Goal: Task Accomplishment & Management: Complete application form

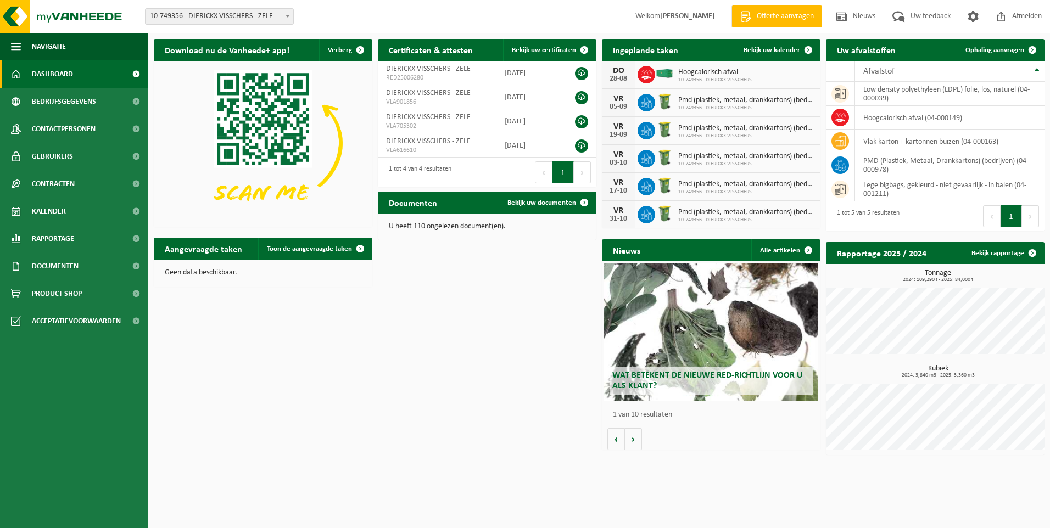
click at [773, 19] on span "Offerte aanvragen" at bounding box center [785, 16] width 63 height 11
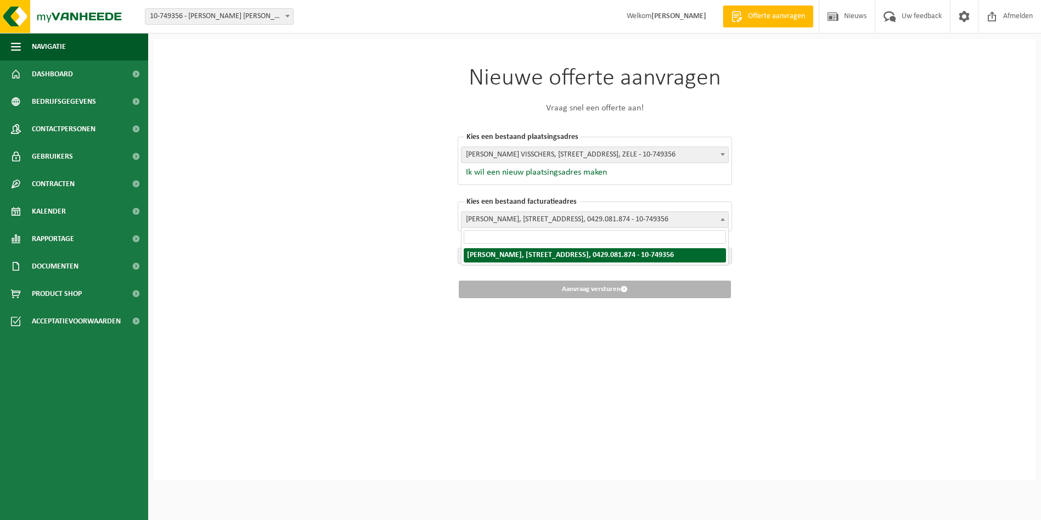
click at [576, 221] on span "[PERSON_NAME], [STREET_ADDRESS], 0429.081.874 - 10-749356" at bounding box center [595, 219] width 267 height 15
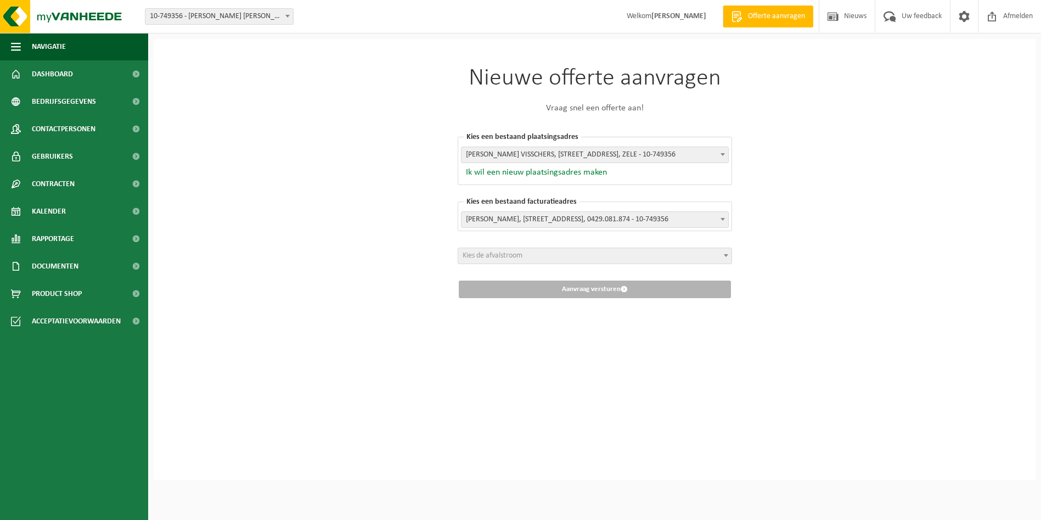
click at [502, 174] on button "Ik wil een nieuw plaatsingsadres maken" at bounding box center [534, 172] width 146 height 11
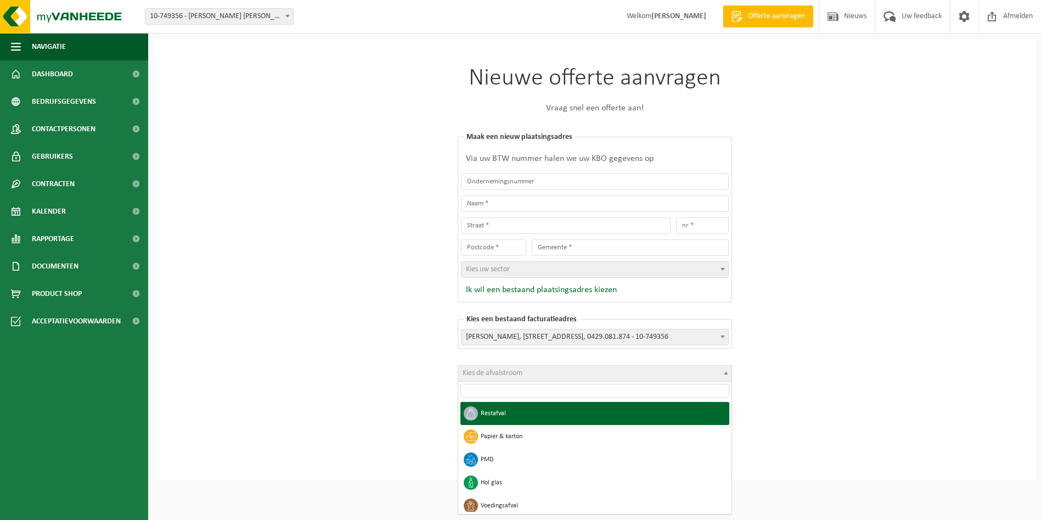
click at [727, 373] on b at bounding box center [726, 373] width 4 height 3
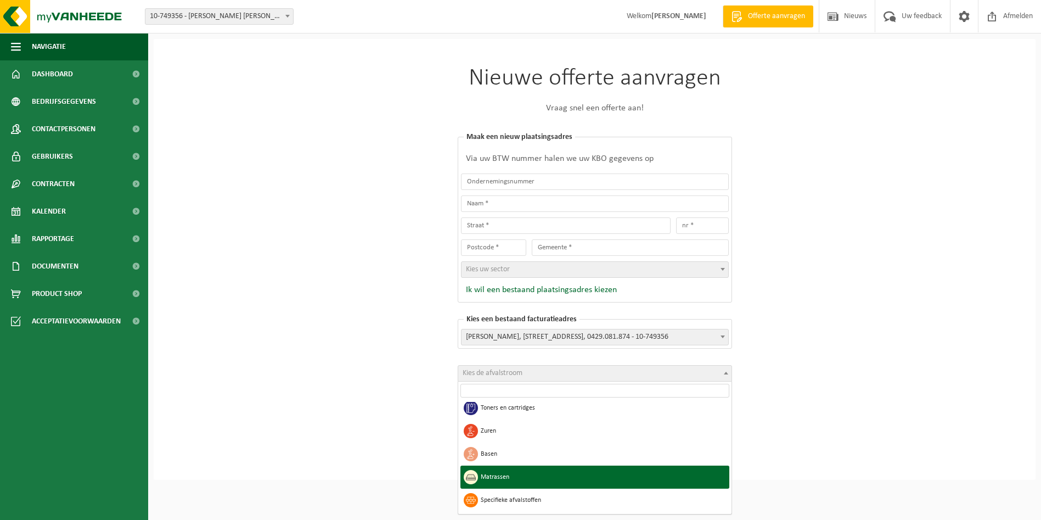
scroll to position [3, 0]
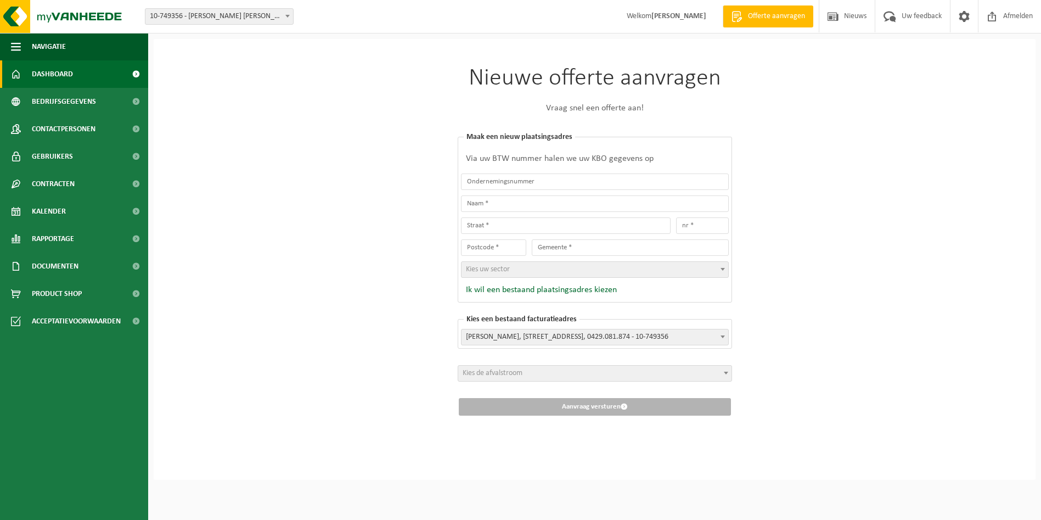
click at [40, 77] on span "Dashboard" at bounding box center [52, 73] width 41 height 27
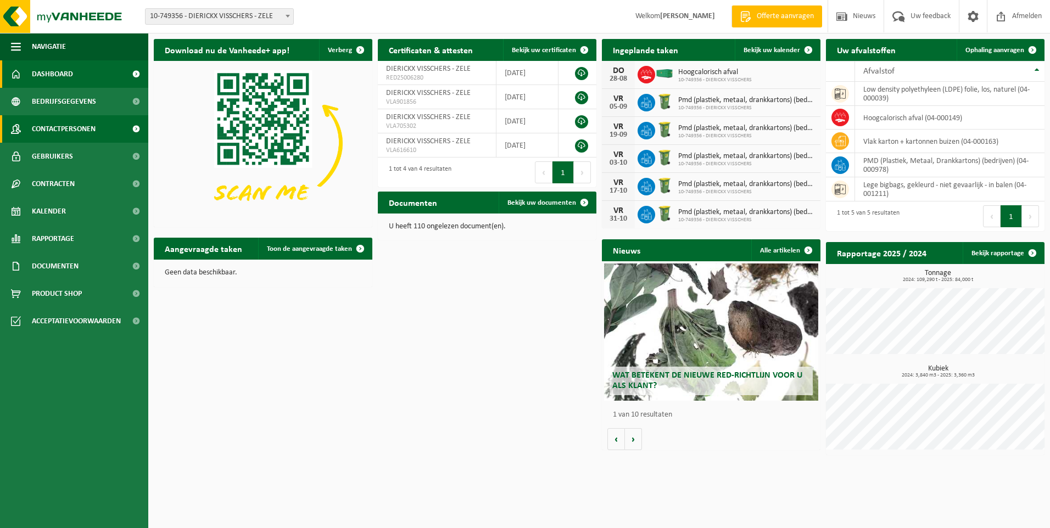
click at [55, 130] on span "Contactpersonen" at bounding box center [64, 128] width 64 height 27
